Goal: Task Accomplishment & Management: Manage account settings

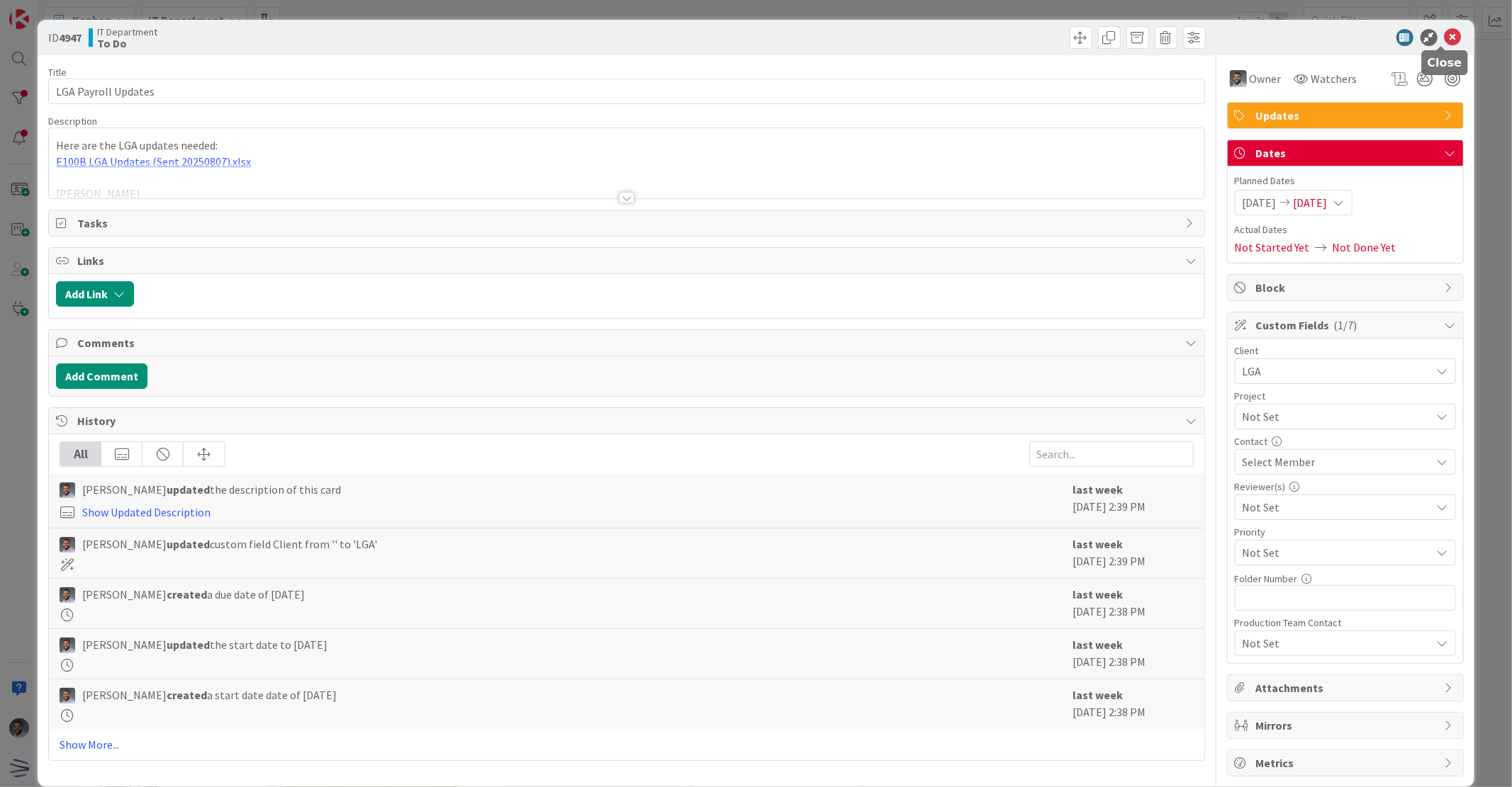
click at [1447, 40] on icon at bounding box center [1453, 37] width 17 height 17
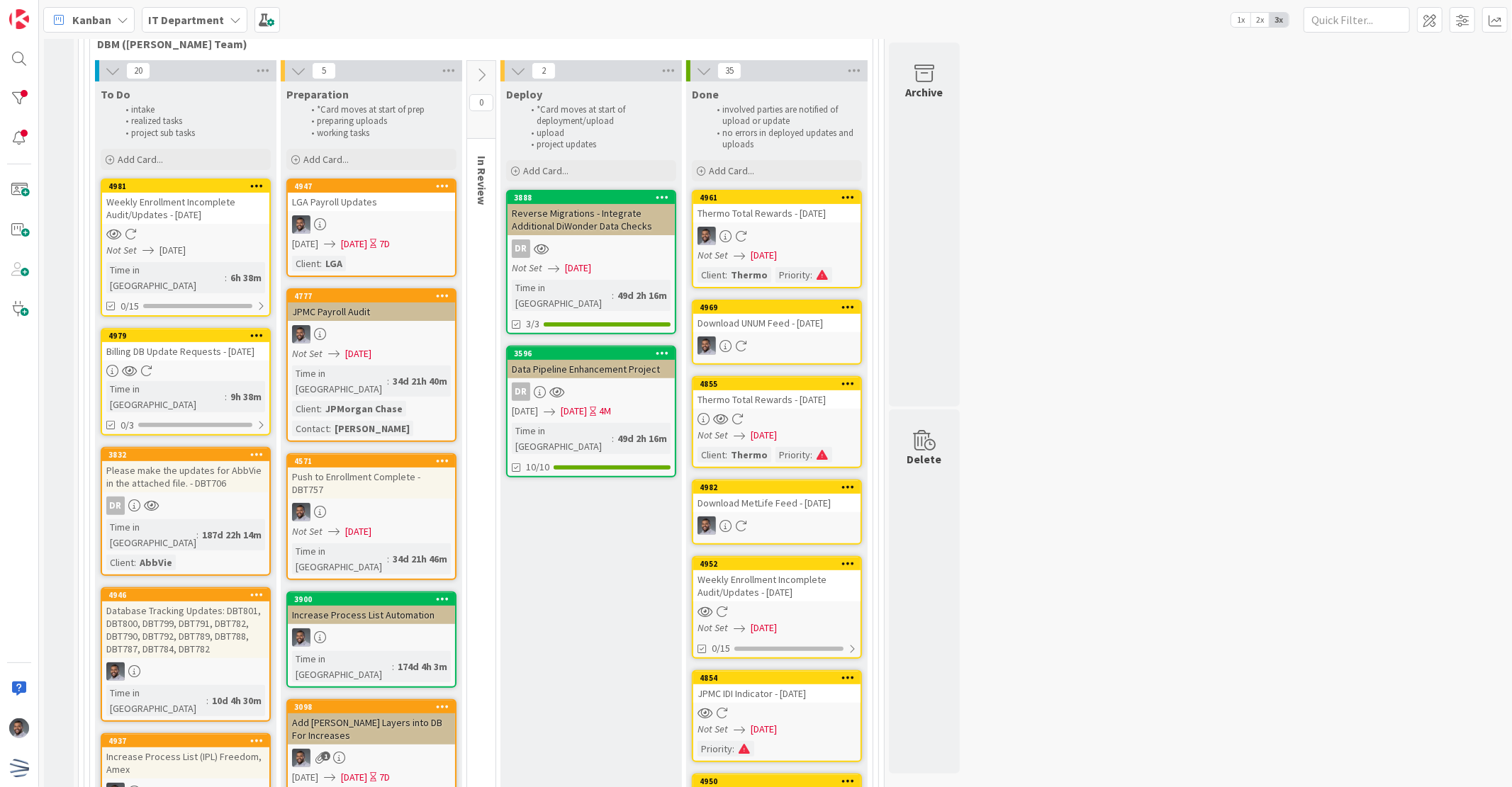
scroll to position [173, 0]
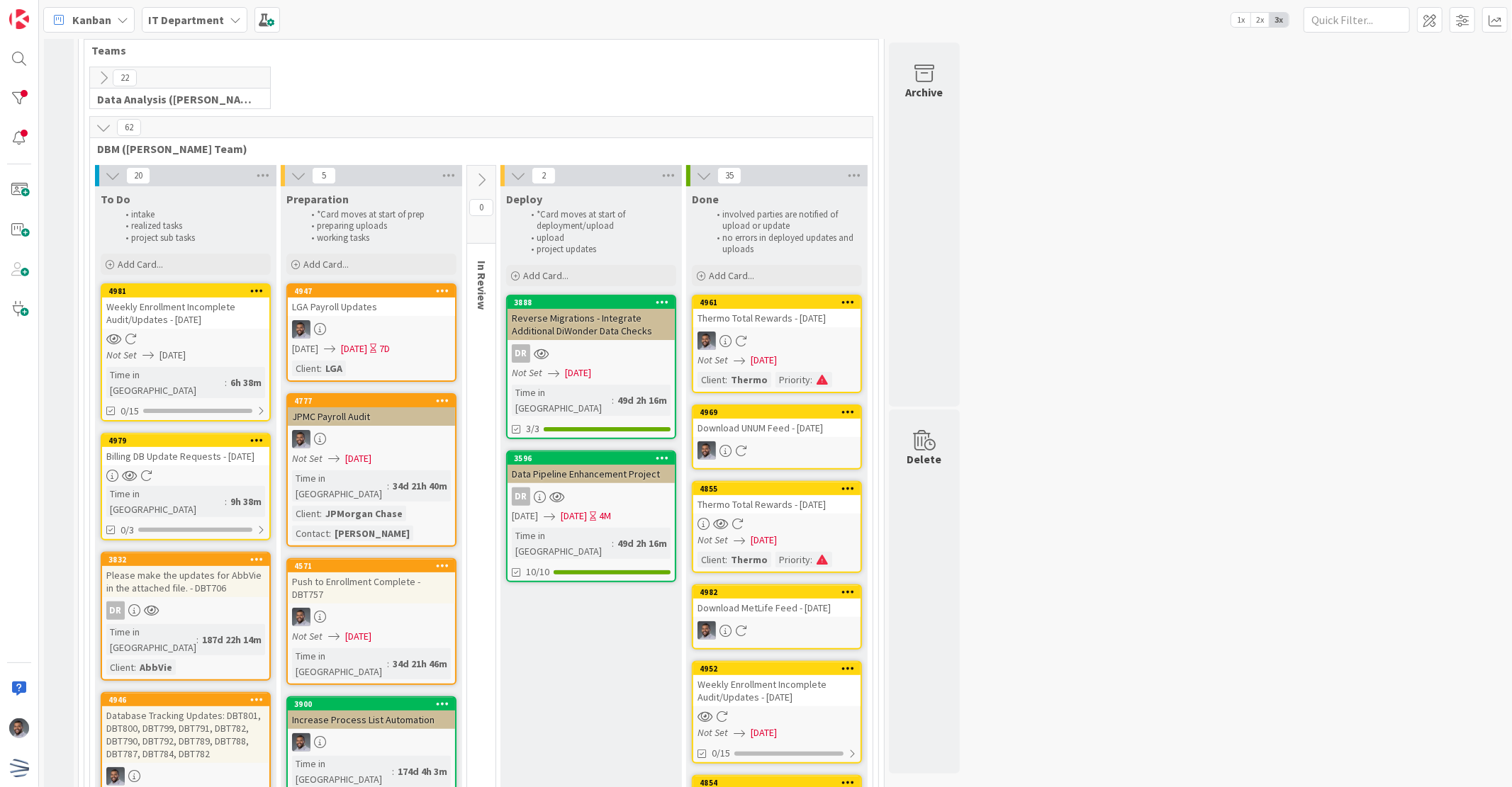
click at [193, 316] on div "Weekly Enrollment Incomplete Audit/Updates - [DATE]" at bounding box center [185, 313] width 167 height 31
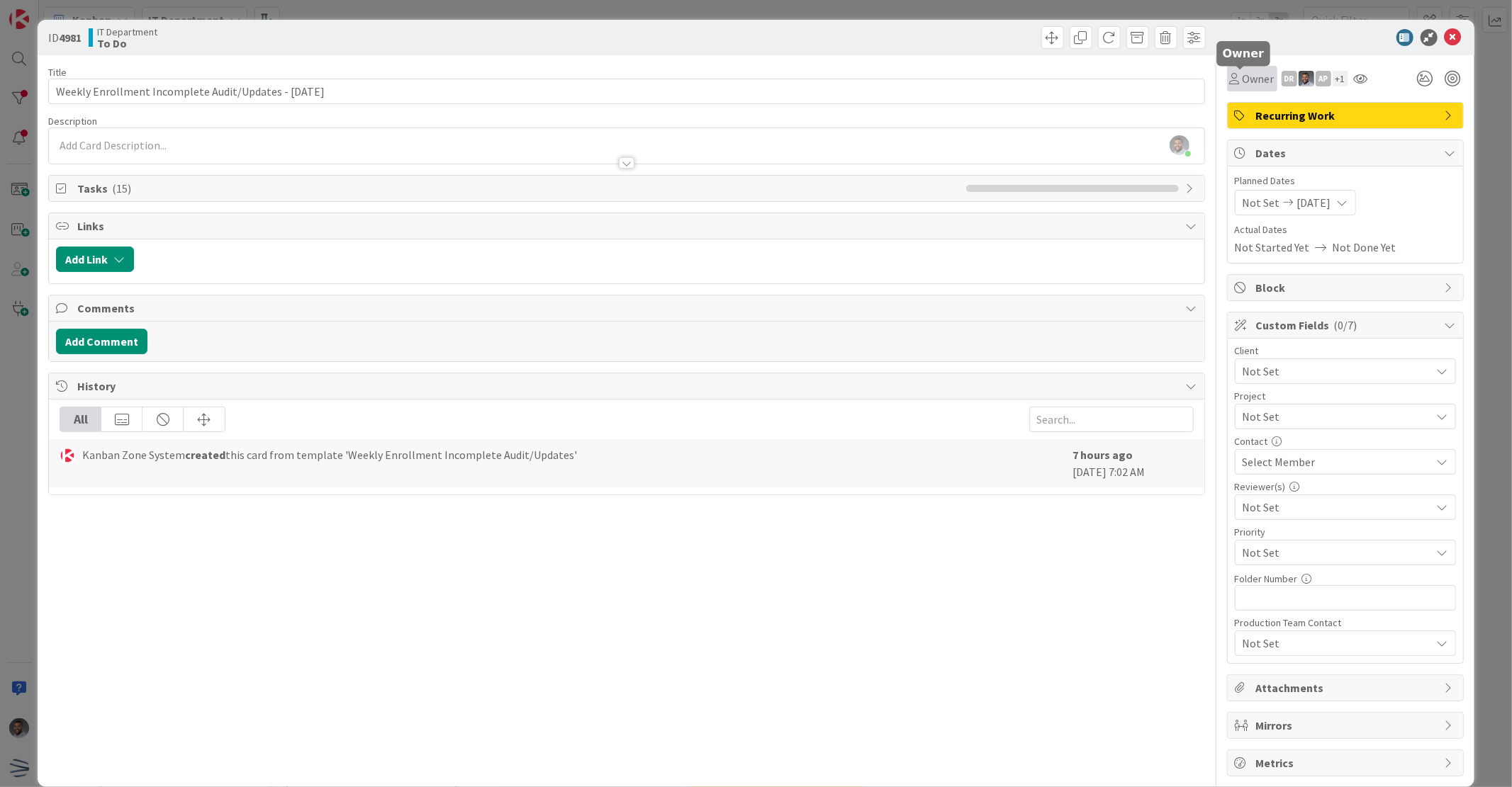
click at [1229, 82] on icon at bounding box center [1234, 78] width 10 height 11
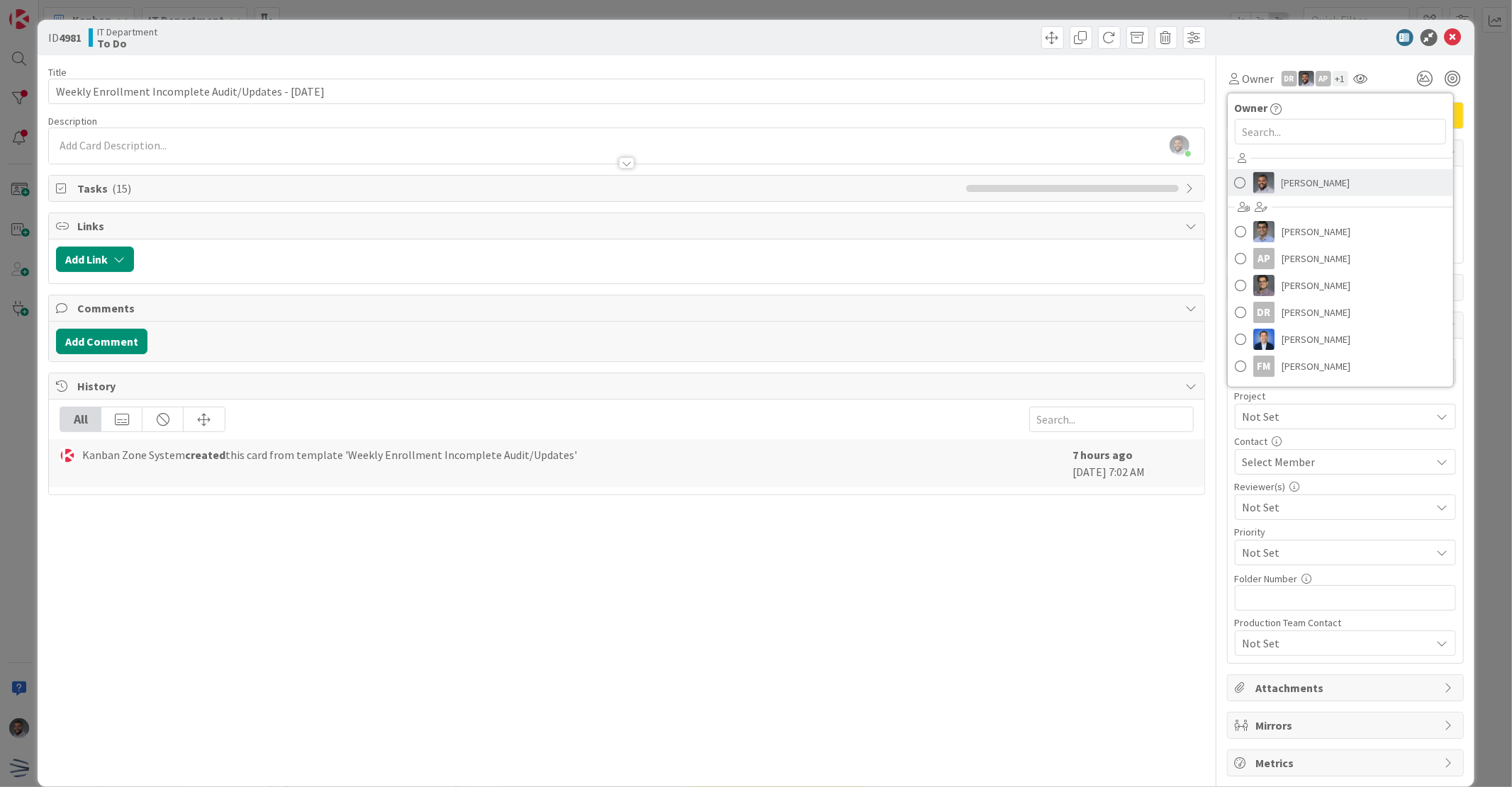
click at [1263, 185] on link "[PERSON_NAME]" at bounding box center [1340, 183] width 225 height 27
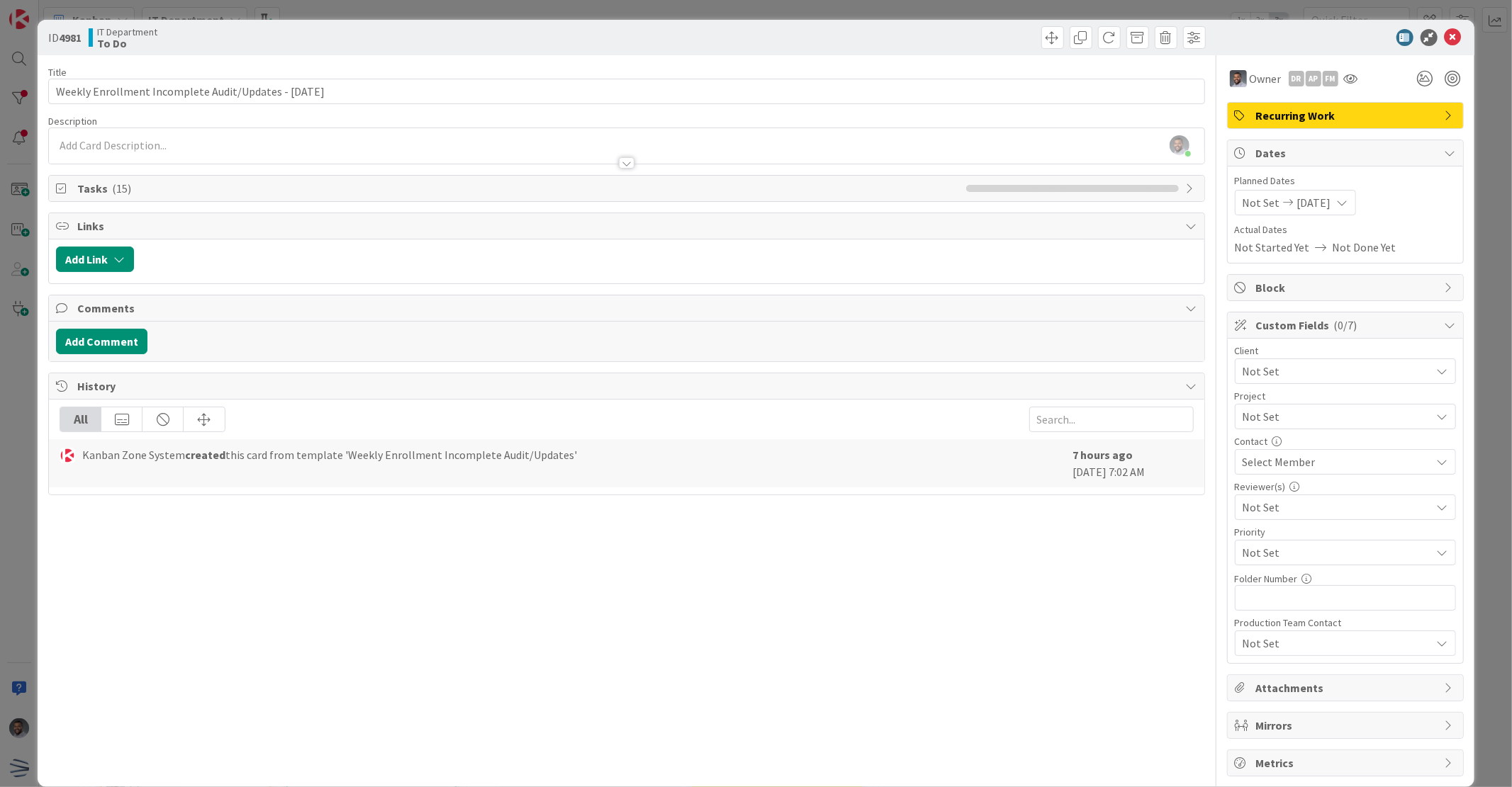
click at [1288, 85] on div "DR AP FM" at bounding box center [1325, 78] width 74 height 25
click at [1288, 80] on div "DR" at bounding box center [1296, 78] width 16 height 16
click at [1270, 108] on link "Remove" at bounding box center [1247, 105] width 112 height 23
click at [1290, 81] on div "AP" at bounding box center [1296, 78] width 16 height 16
click at [1275, 99] on link "Remove" at bounding box center [1247, 105] width 112 height 23
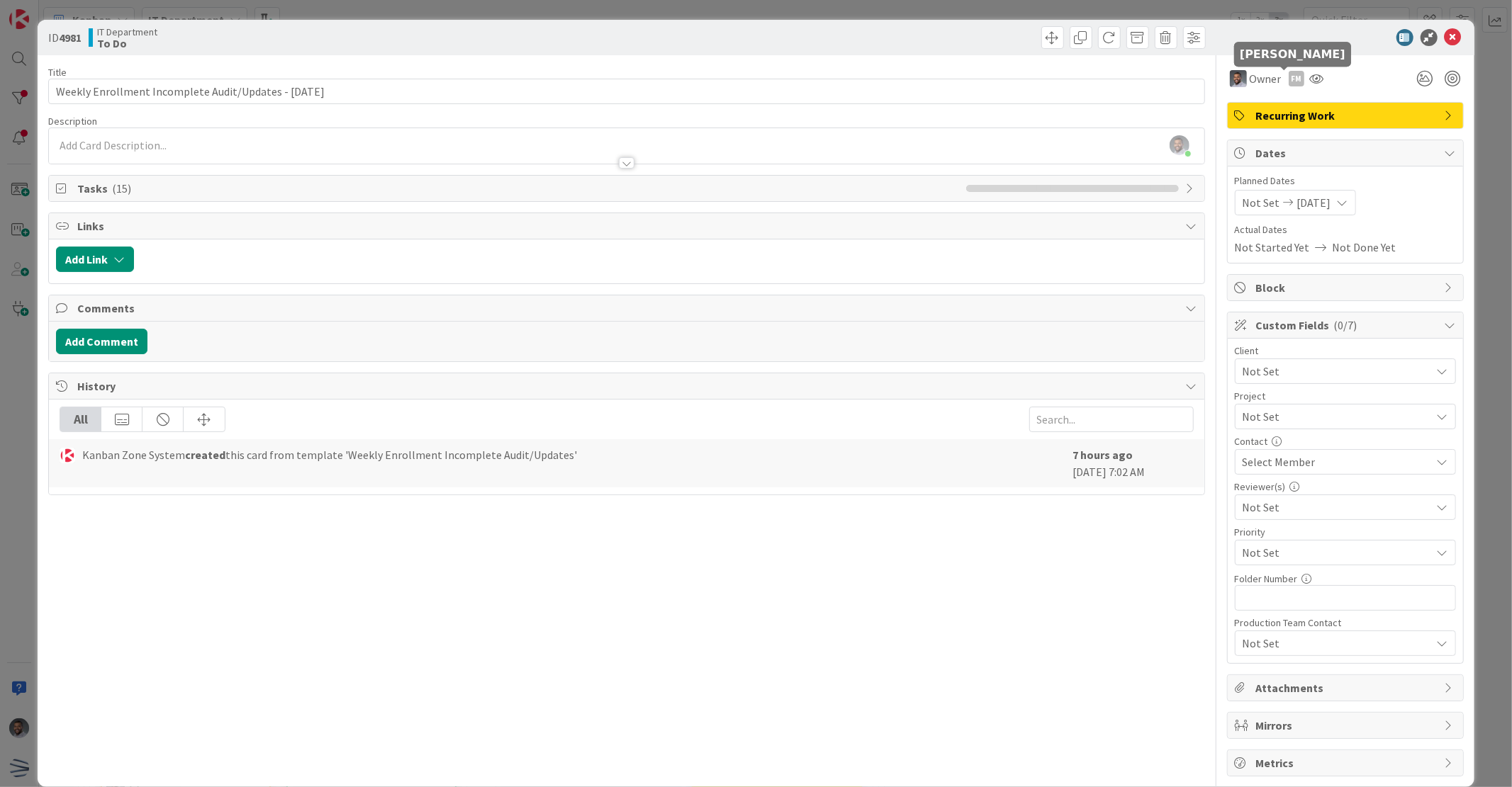
click at [1288, 75] on div "FM" at bounding box center [1296, 78] width 16 height 16
click at [1273, 100] on link "Remove" at bounding box center [1247, 105] width 112 height 23
click at [1444, 37] on icon at bounding box center [1453, 37] width 17 height 17
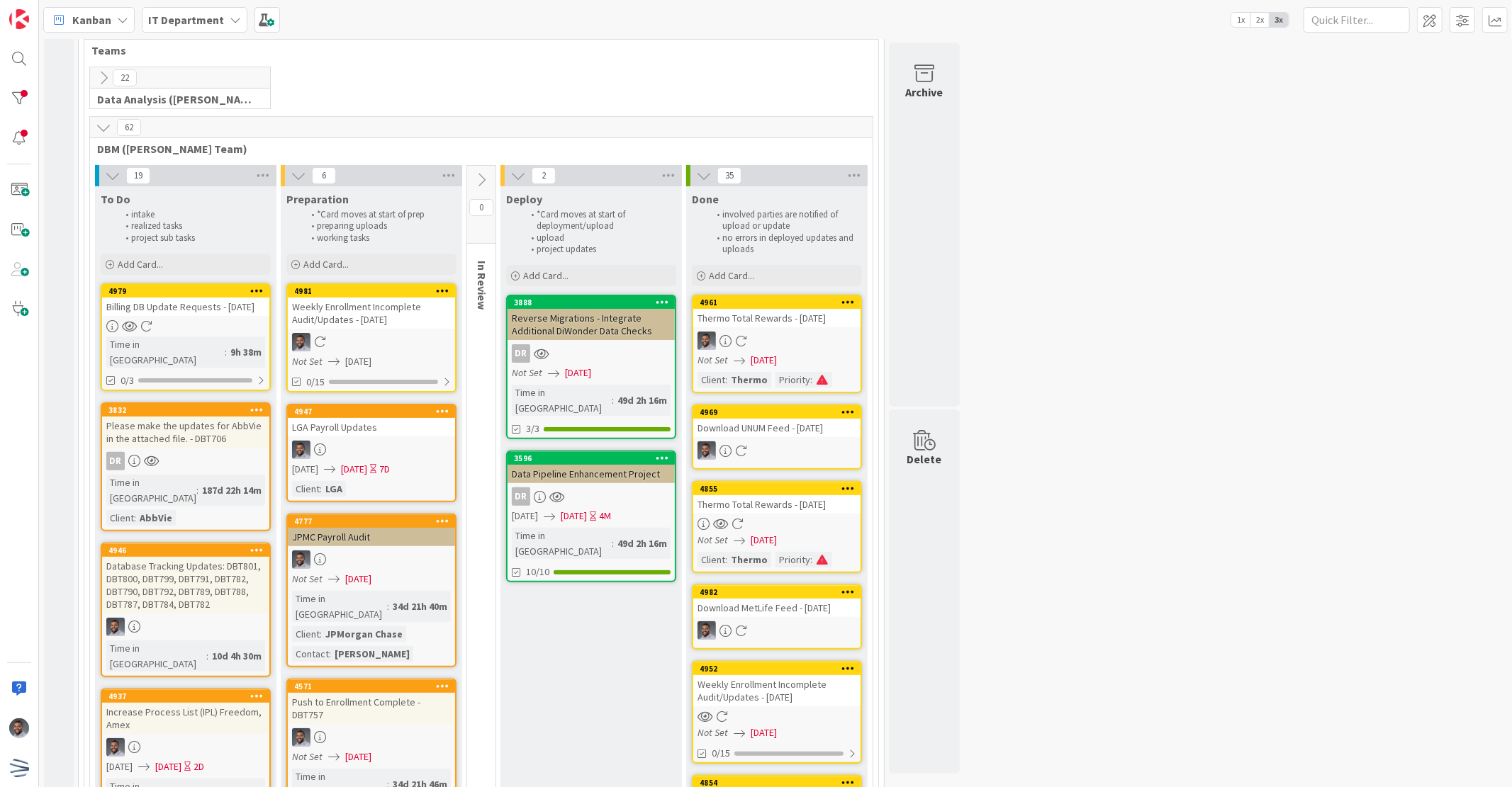
click at [197, 313] on div "Billing DB Update Requests - [DATE]" at bounding box center [185, 306] width 167 height 18
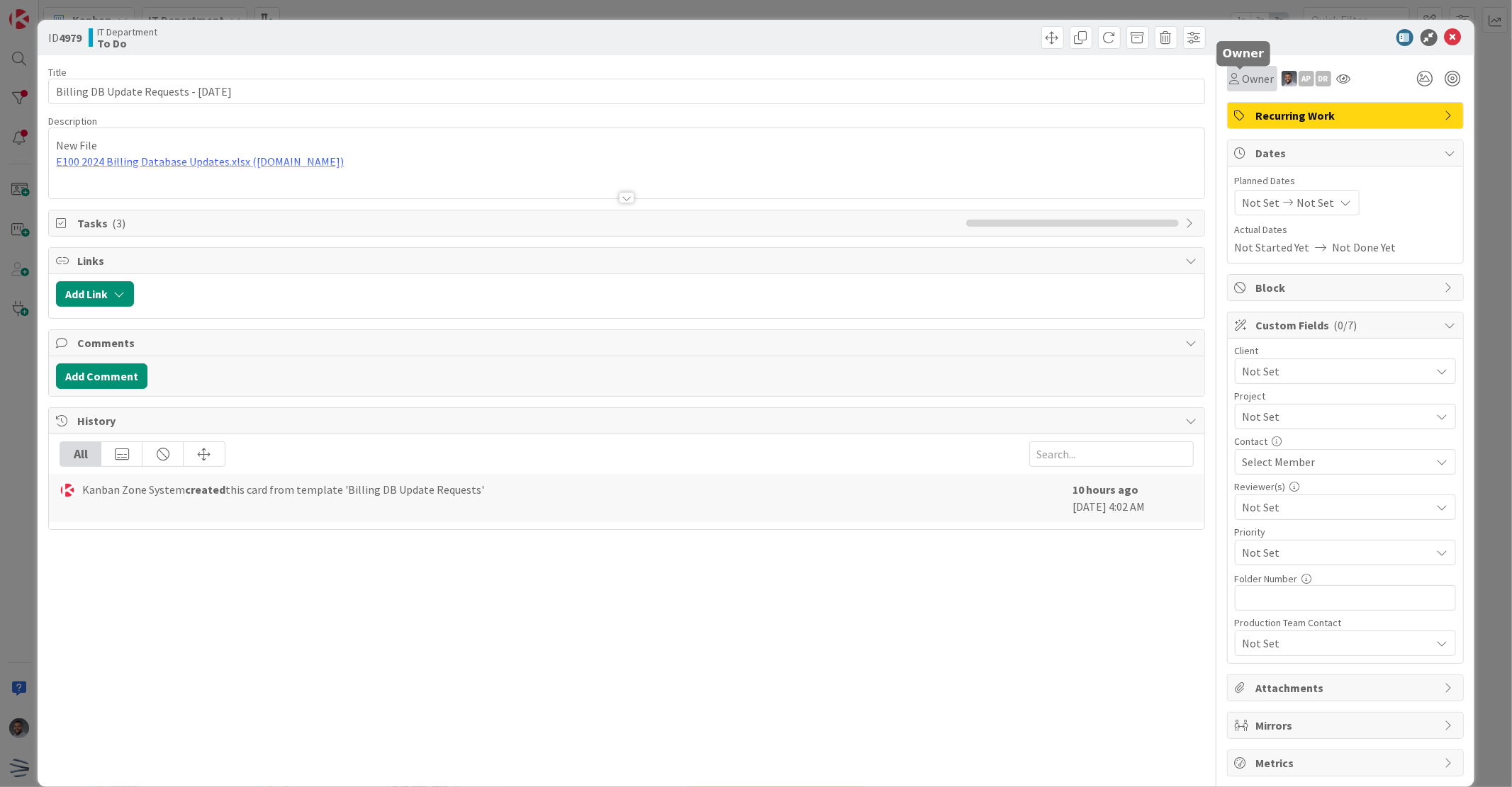
click at [1245, 86] on span "Owner" at bounding box center [1258, 79] width 32 height 17
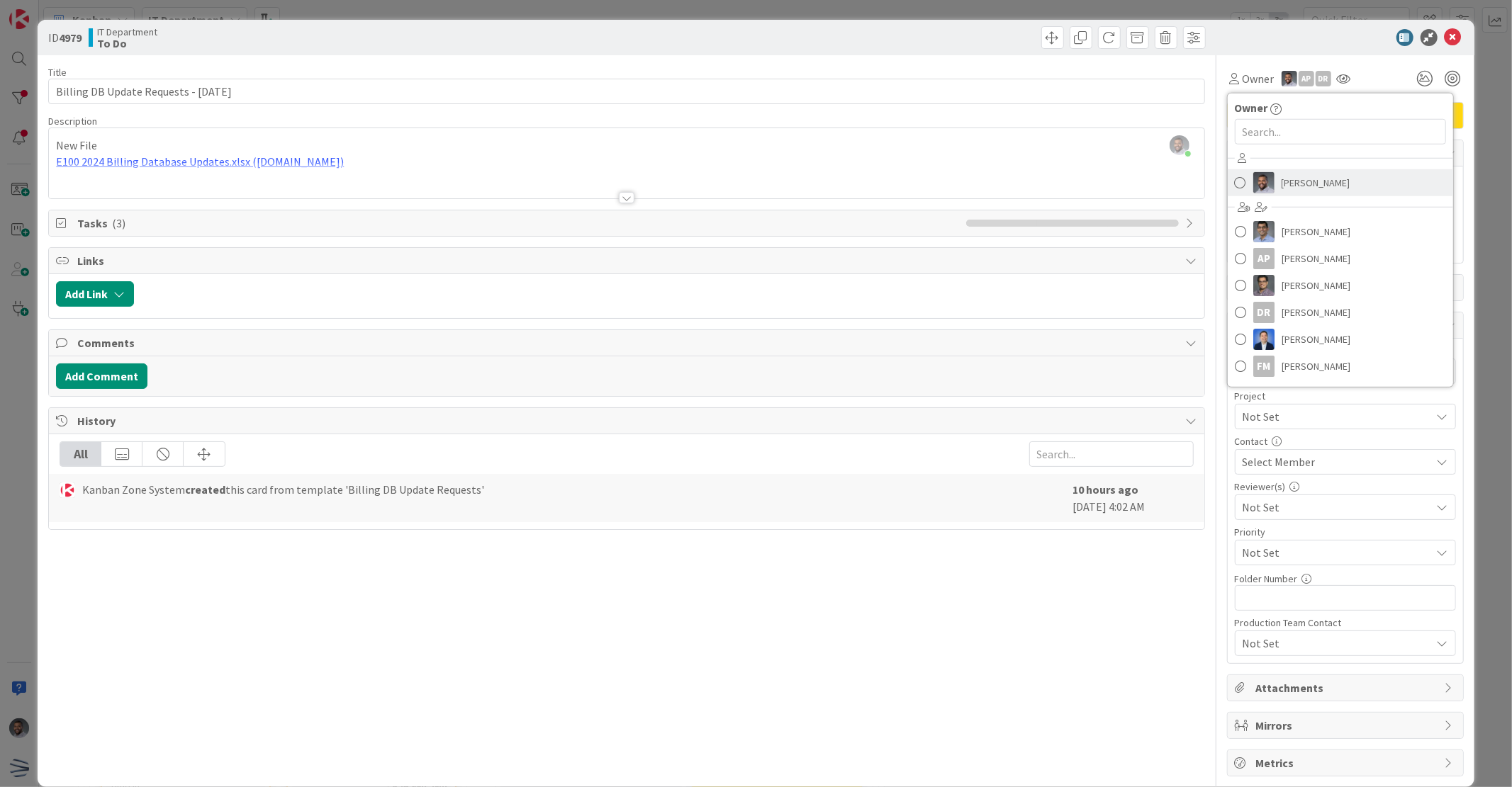
click at [1264, 182] on link "[PERSON_NAME]" at bounding box center [1340, 183] width 225 height 27
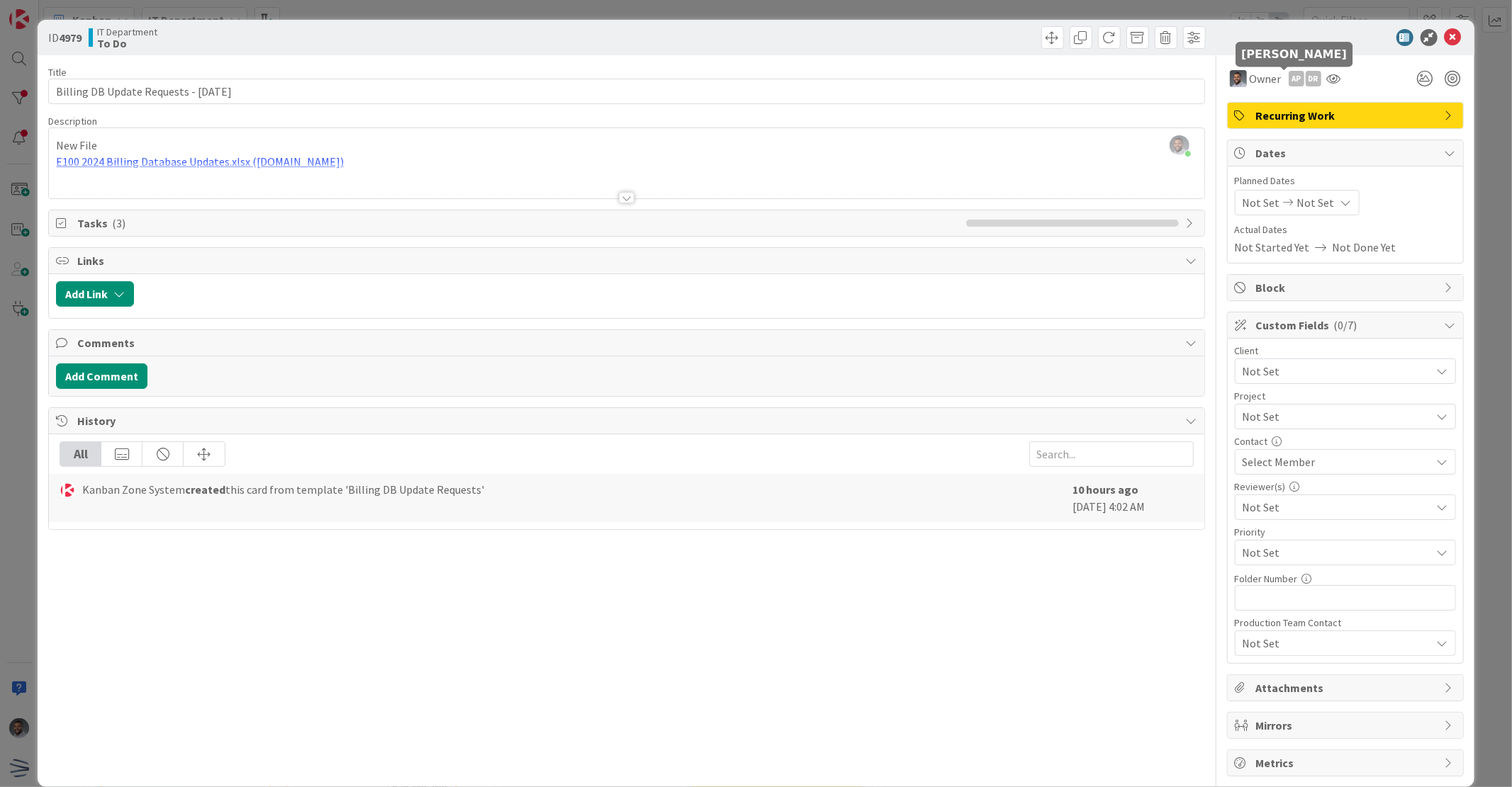
click at [1288, 77] on div "AP" at bounding box center [1296, 78] width 16 height 16
click at [1269, 108] on link "Remove" at bounding box center [1247, 105] width 112 height 23
click at [1288, 78] on div "DR" at bounding box center [1296, 78] width 16 height 16
click at [1275, 104] on link "Remove" at bounding box center [1247, 105] width 112 height 23
click at [1444, 37] on icon at bounding box center [1453, 37] width 17 height 17
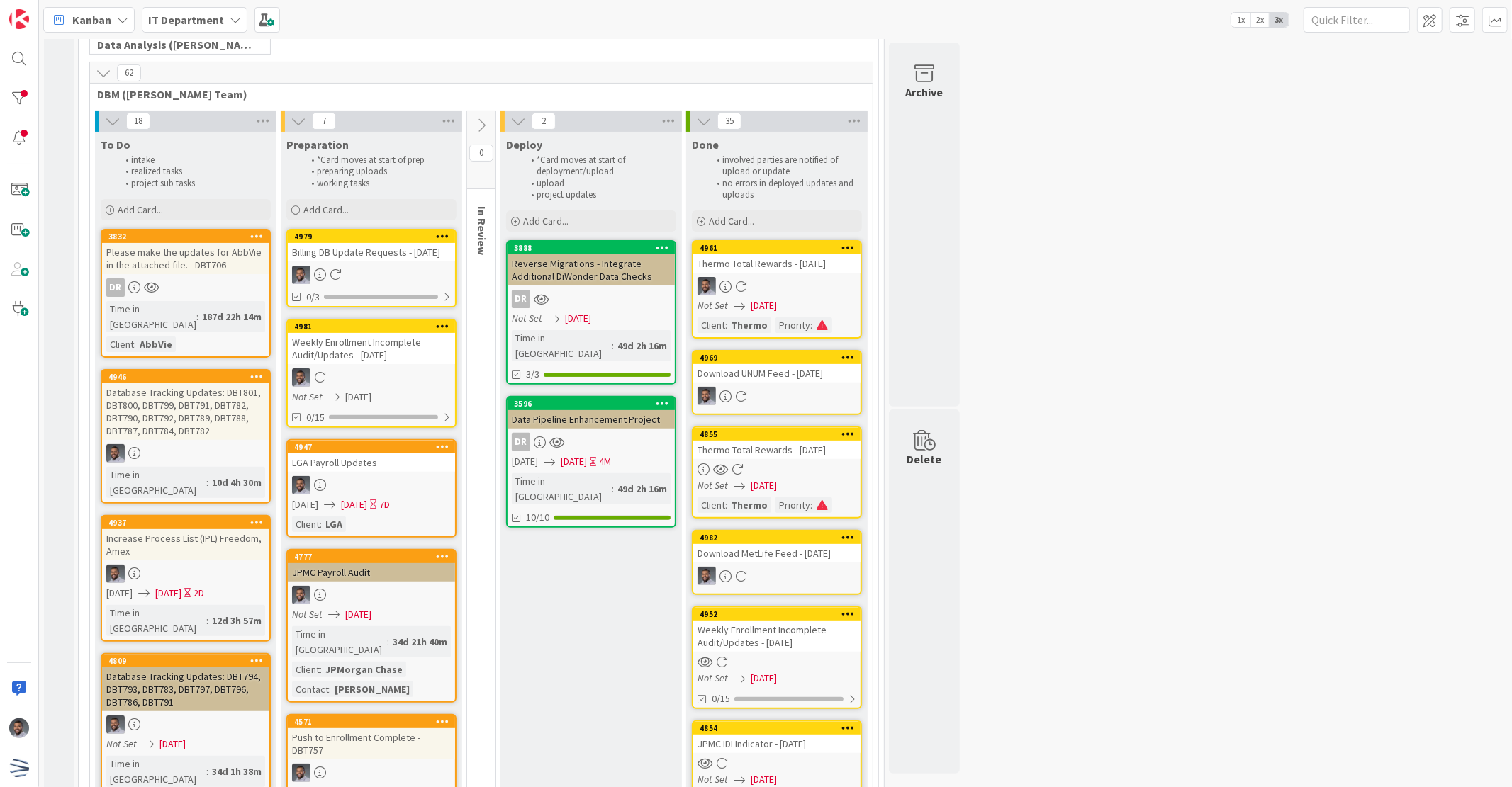
scroll to position [17, 0]
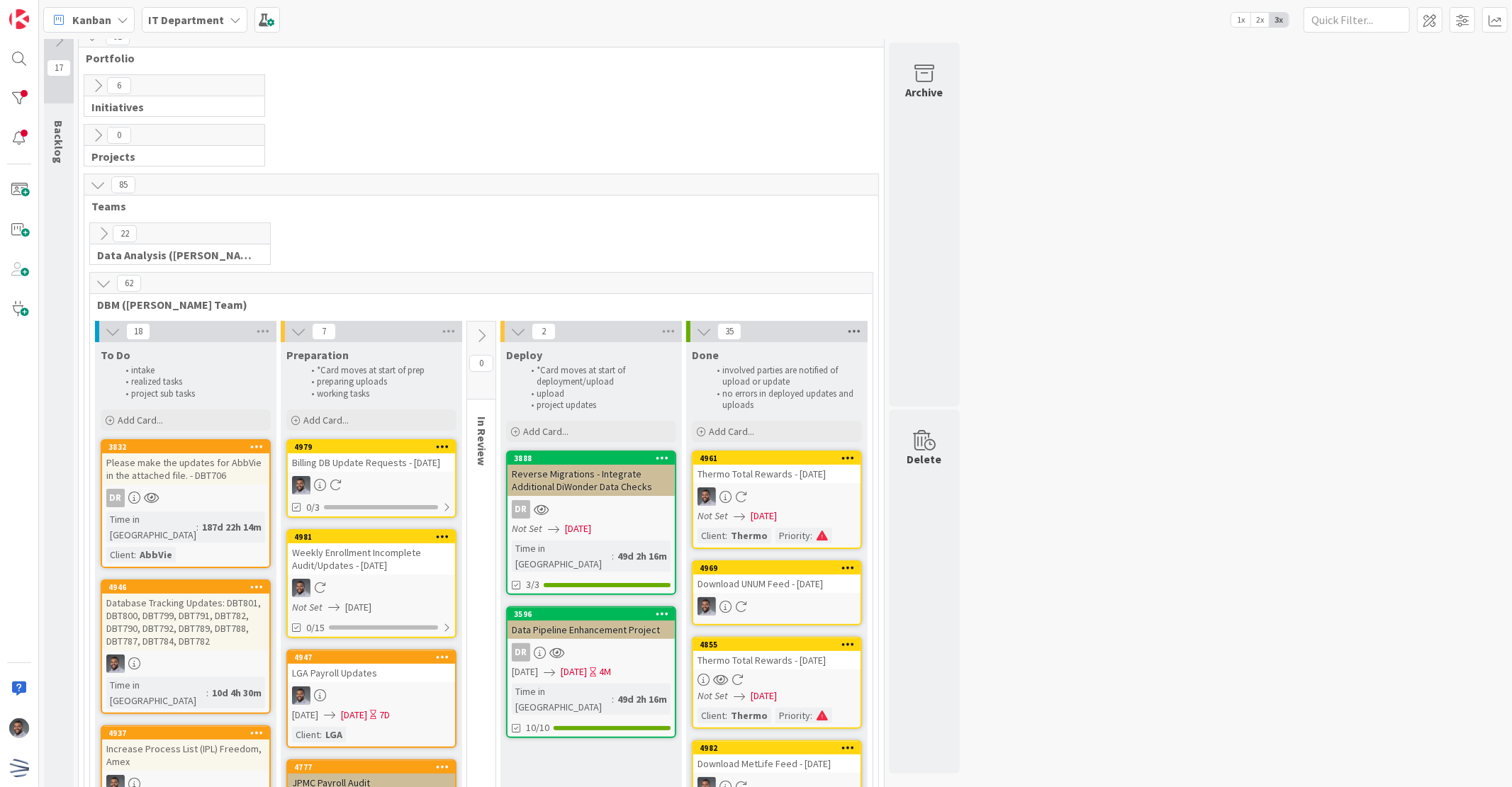
click at [853, 330] on icon at bounding box center [853, 331] width 18 height 21
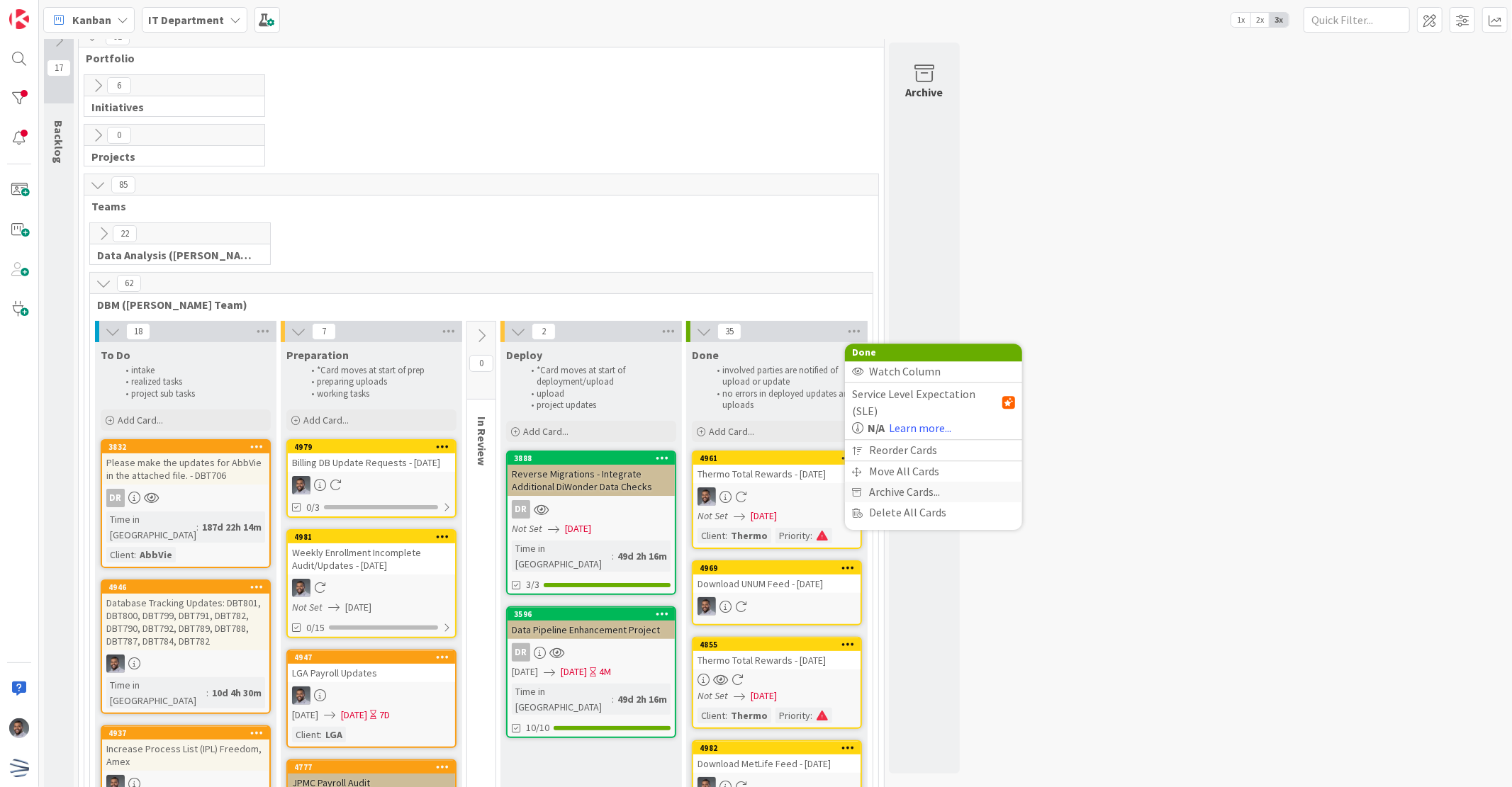
click at [874, 482] on span "Archive Cards..." at bounding box center [904, 492] width 70 height 21
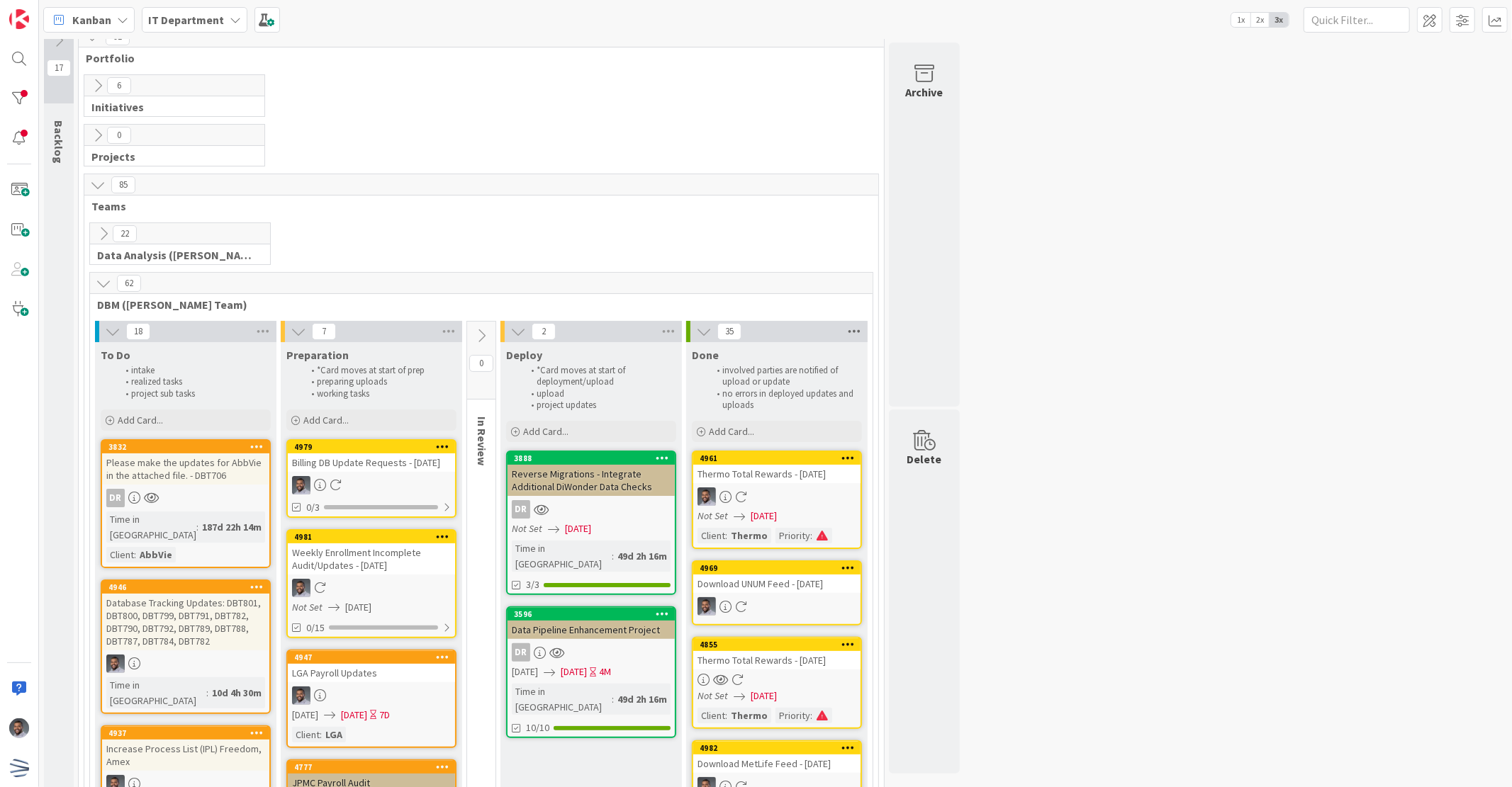
click at [848, 335] on icon at bounding box center [853, 331] width 18 height 21
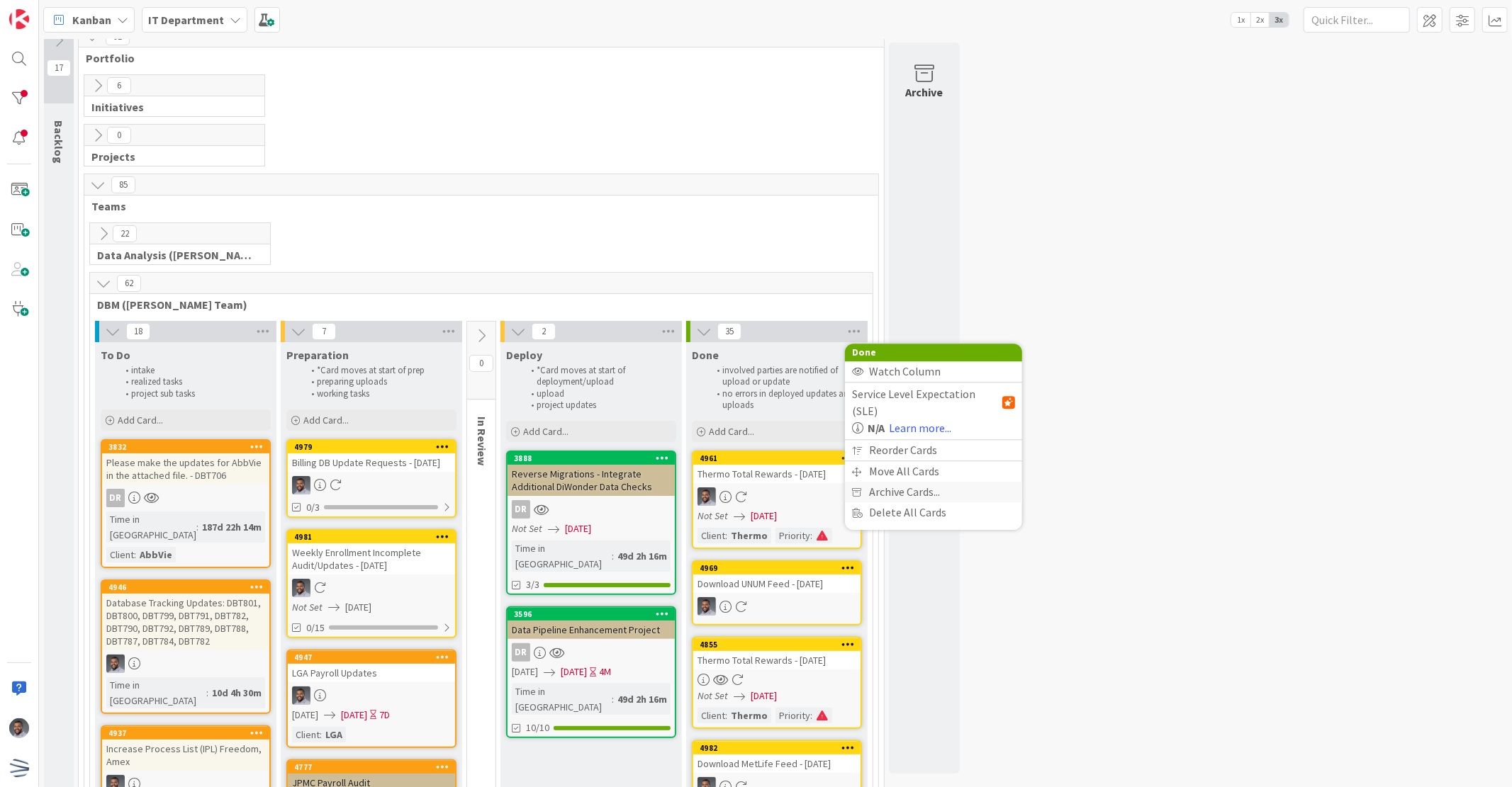
click at [889, 482] on span "Archive Cards..." at bounding box center [904, 492] width 70 height 21
click at [892, 519] on span "Archive Now" at bounding box center [910, 521] width 64 height 21
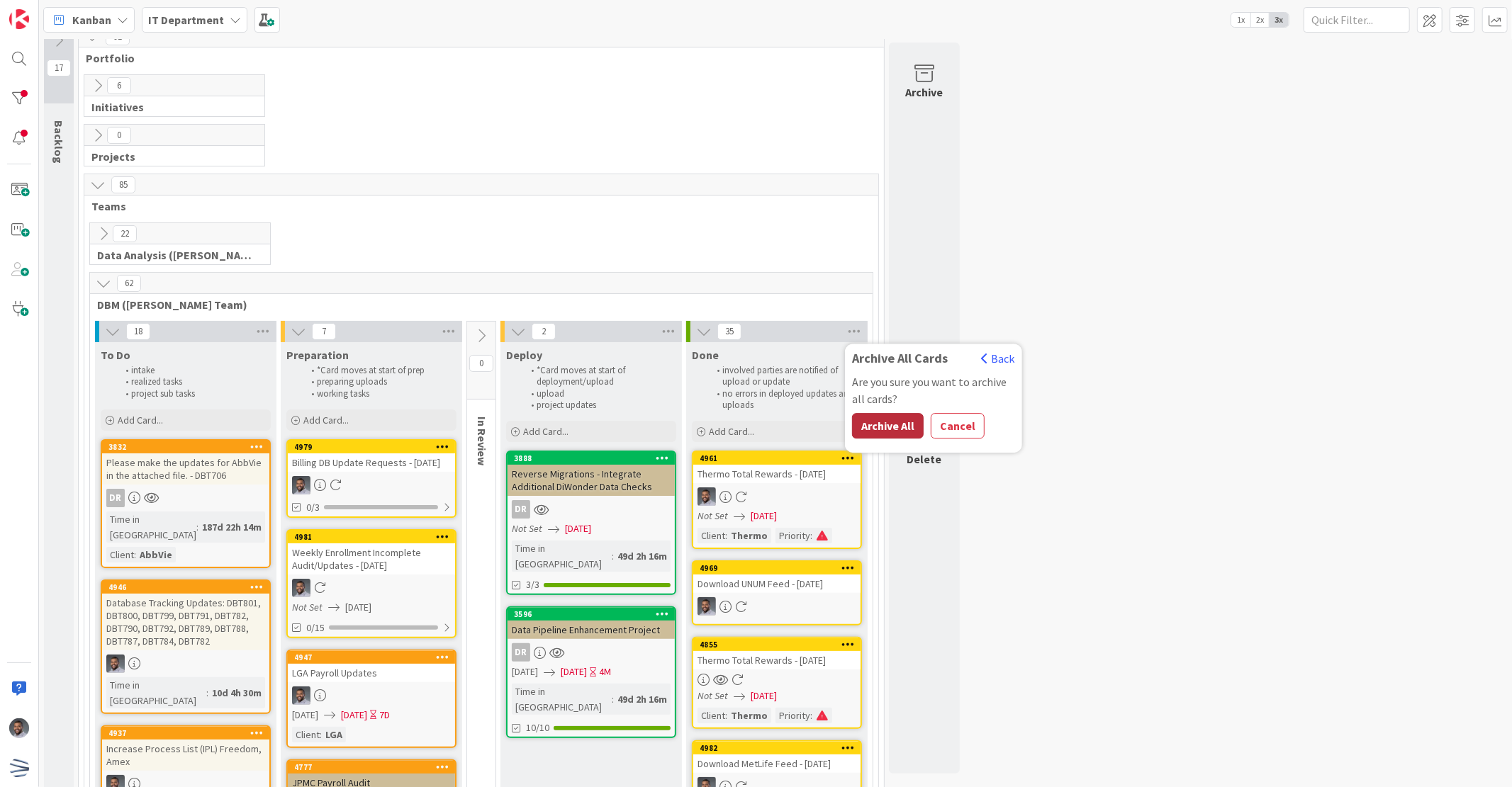
click at [907, 428] on button "Archive All" at bounding box center [887, 425] width 71 height 25
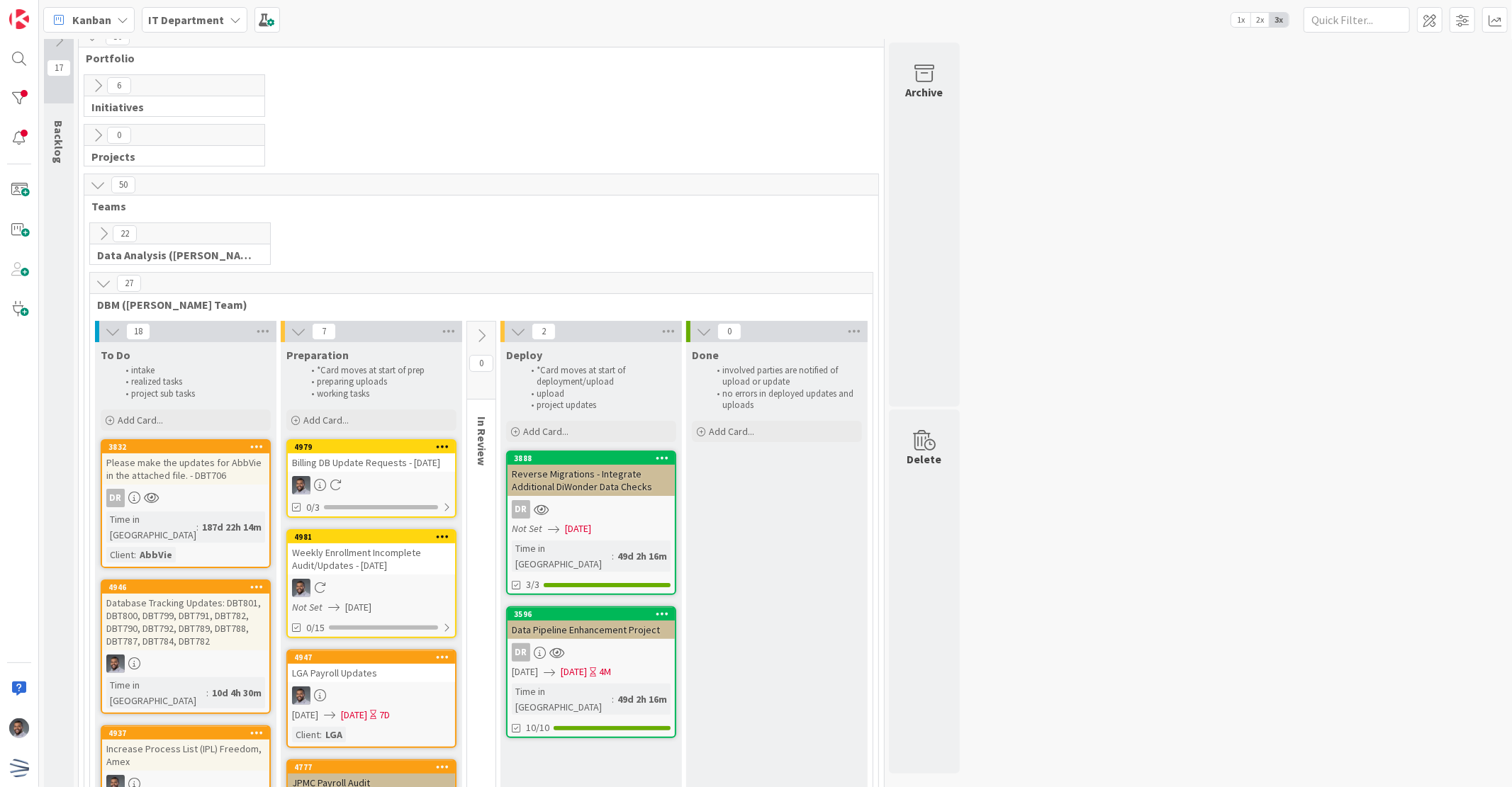
scroll to position [0, 0]
